Goal: Complete application form

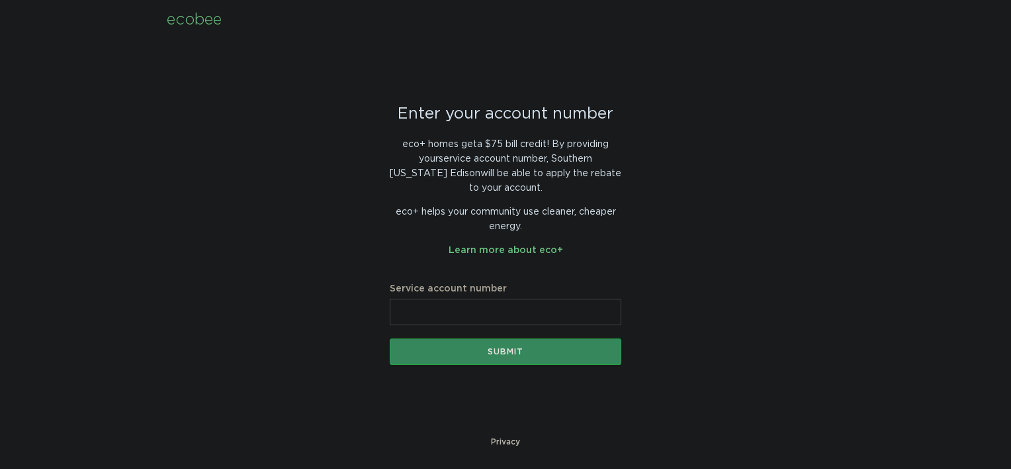
click at [436, 308] on input "Service account number" at bounding box center [506, 312] width 232 height 26
type input "8014408266"
click at [486, 352] on div "Submit" at bounding box center [506, 352] width 218 height 8
